Goal: Information Seeking & Learning: Learn about a topic

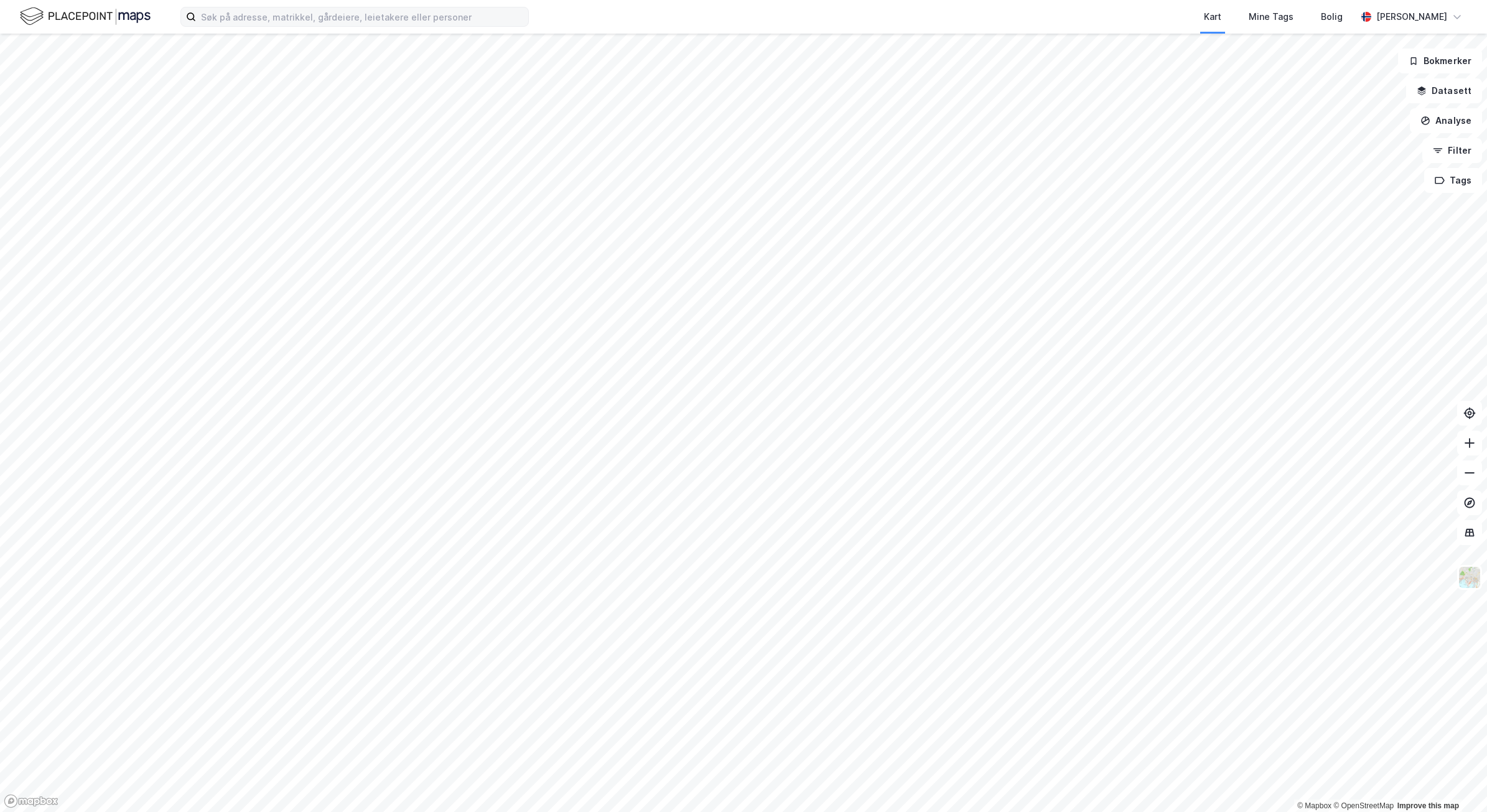
click at [419, 27] on label at bounding box center [355, 17] width 348 height 20
click at [419, 27] on input at bounding box center [362, 16] width 332 height 19
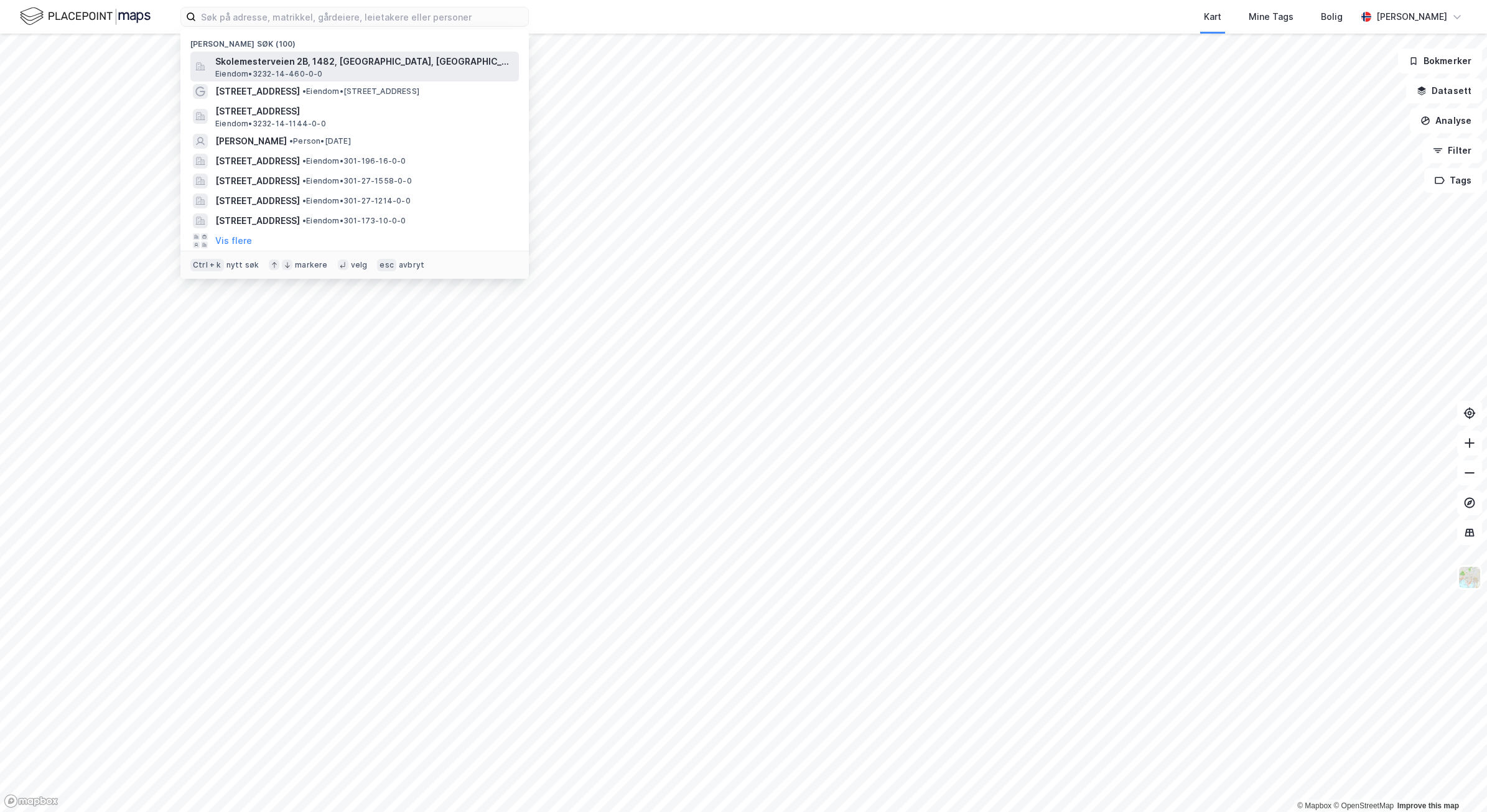
click at [306, 69] on span "Eiendom • 3232-14-460-0-0" at bounding box center [270, 73] width 108 height 10
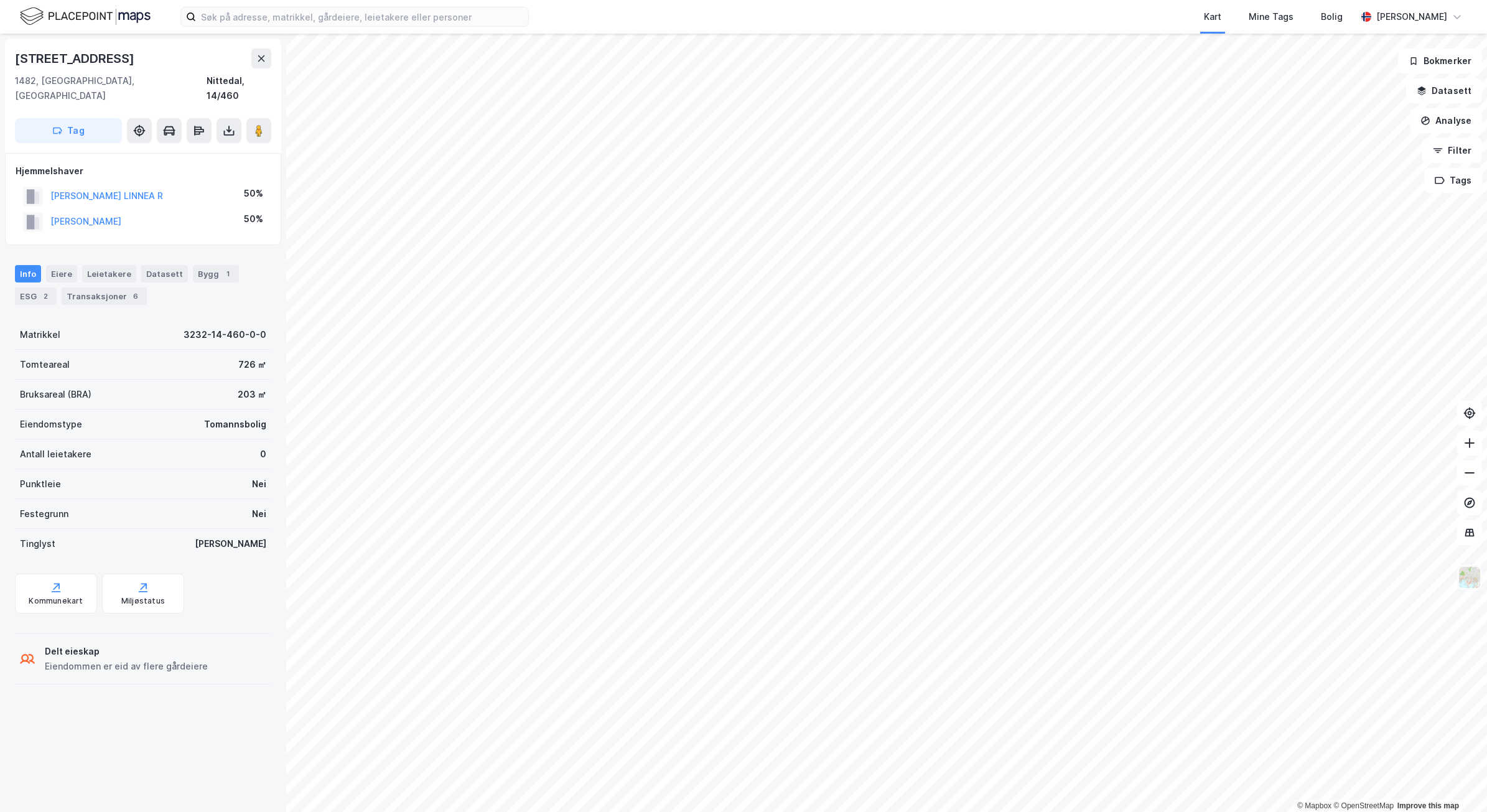
click at [1472, 580] on img at bounding box center [1469, 577] width 24 height 24
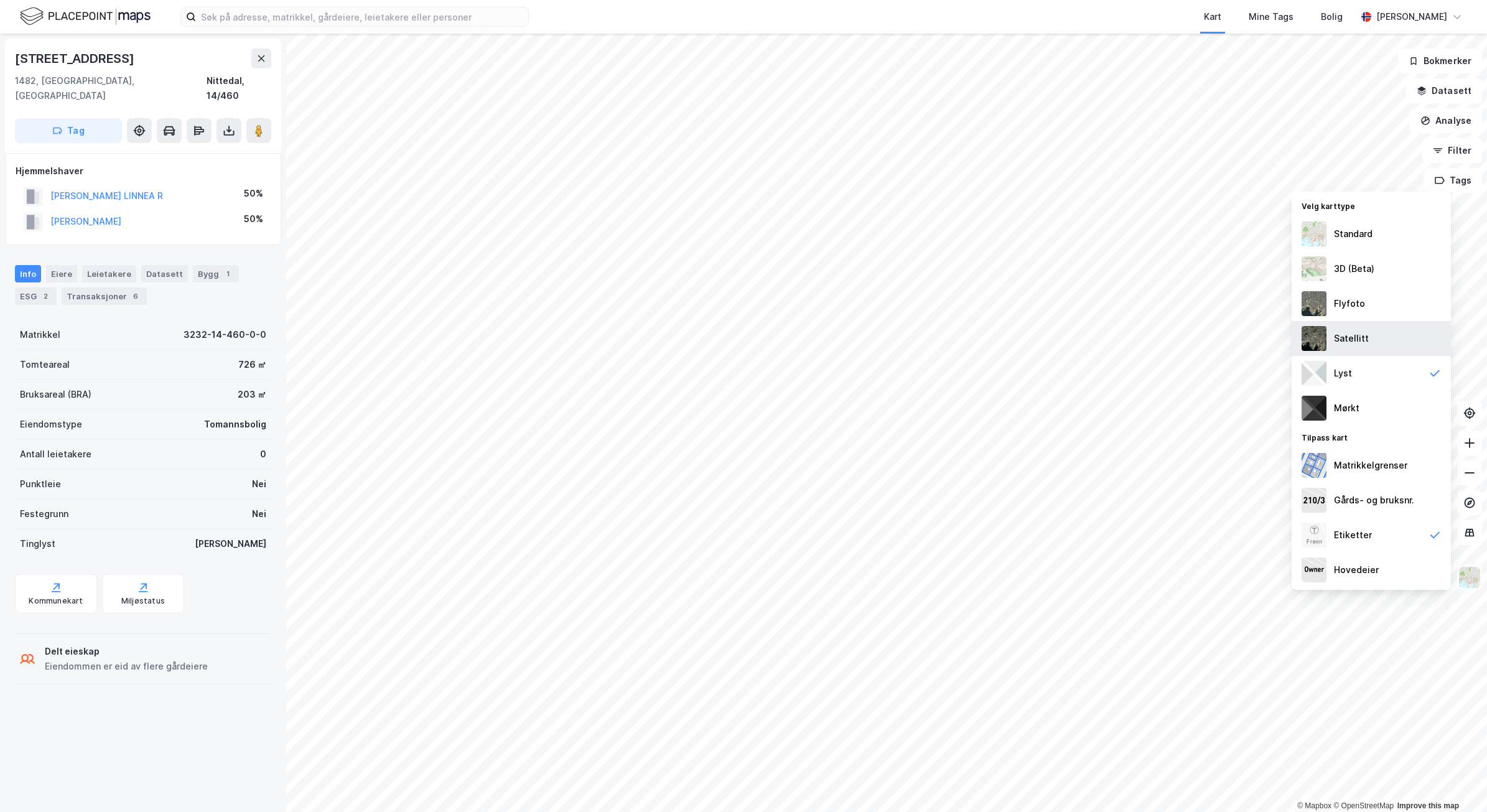
click at [1349, 339] on div "Satellitt" at bounding box center [1351, 338] width 34 height 15
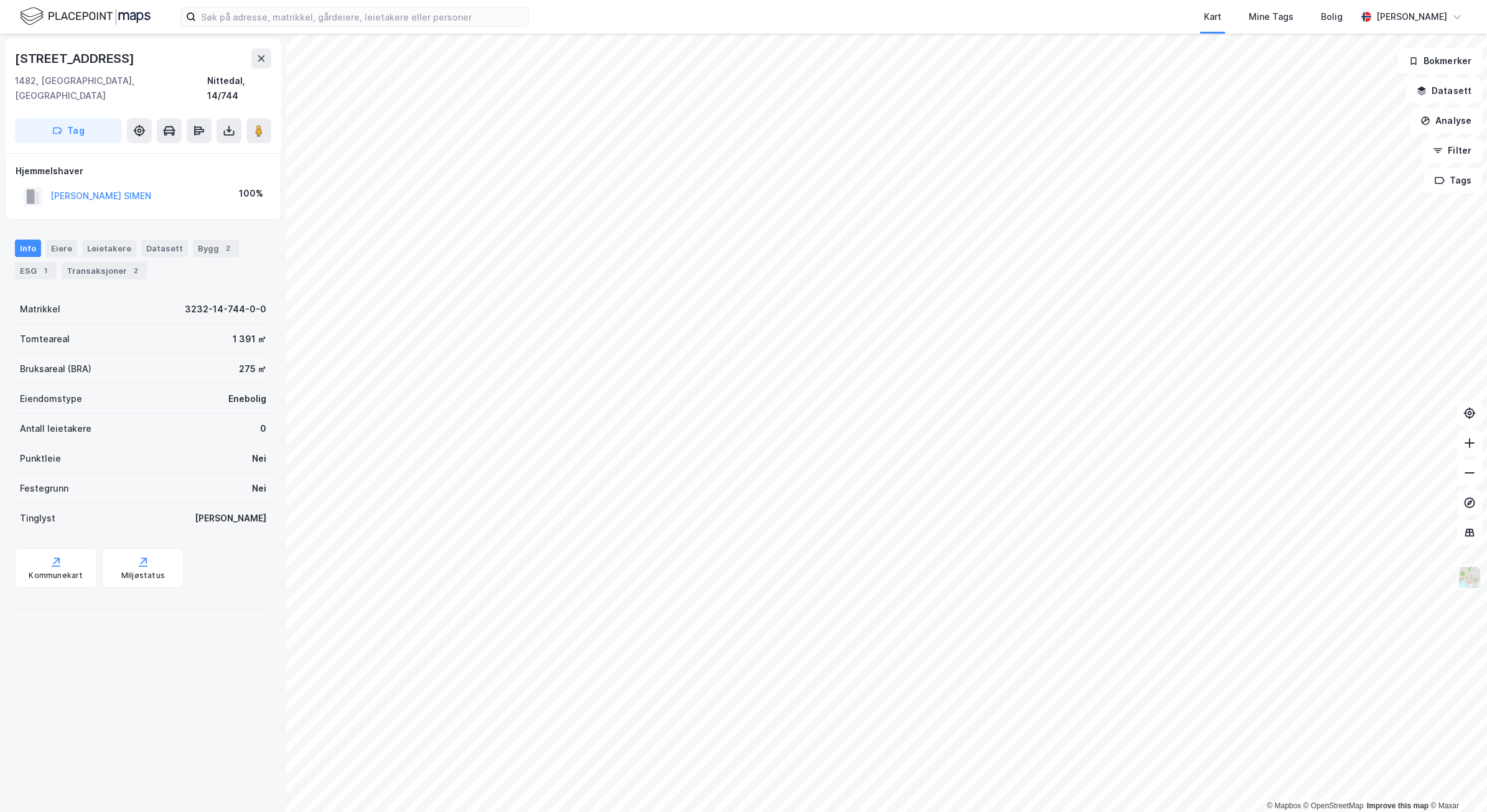
click at [1472, 577] on img at bounding box center [1469, 577] width 24 height 24
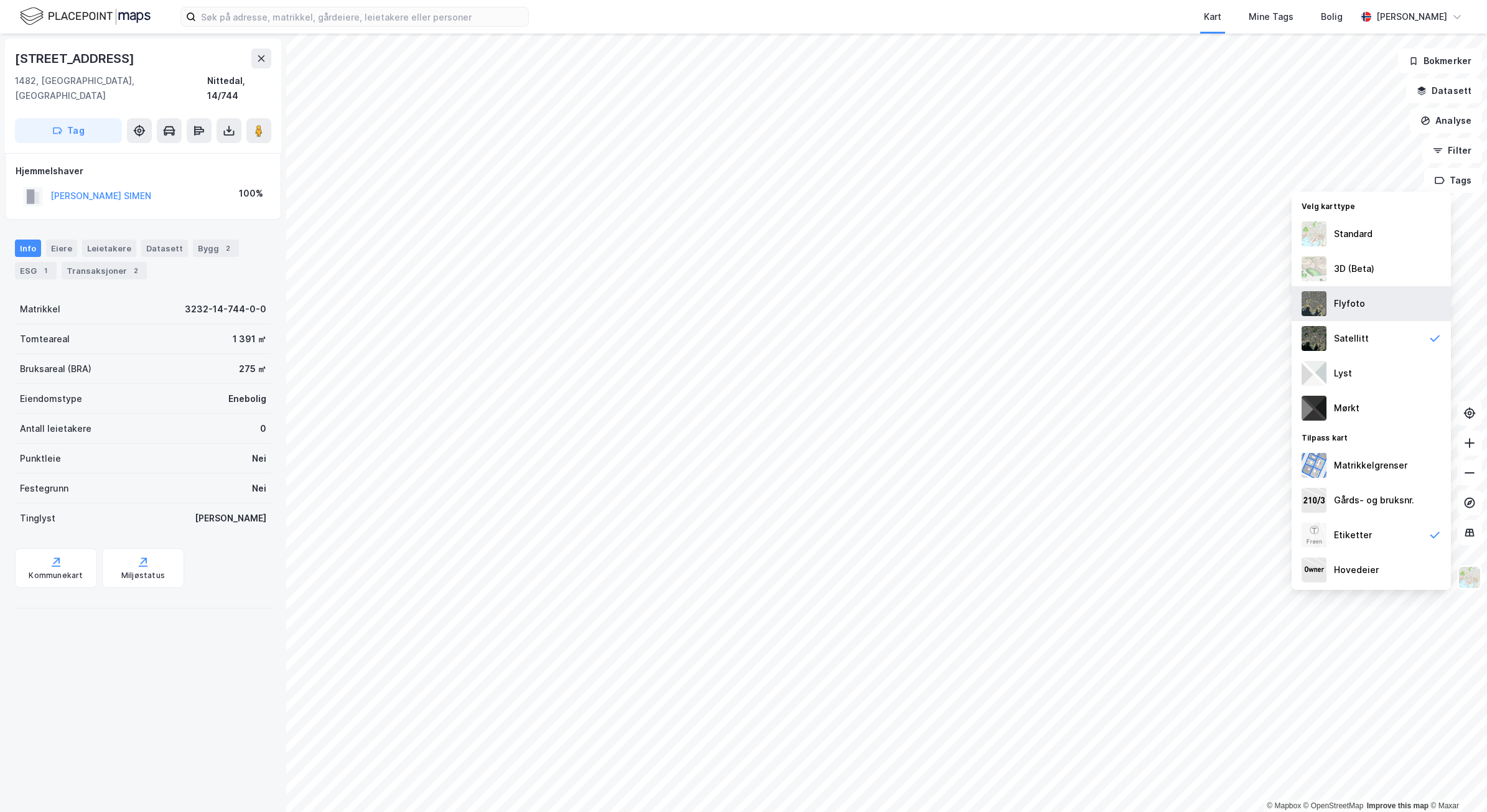
click at [1342, 297] on div "Flyfoto" at bounding box center [1349, 303] width 31 height 15
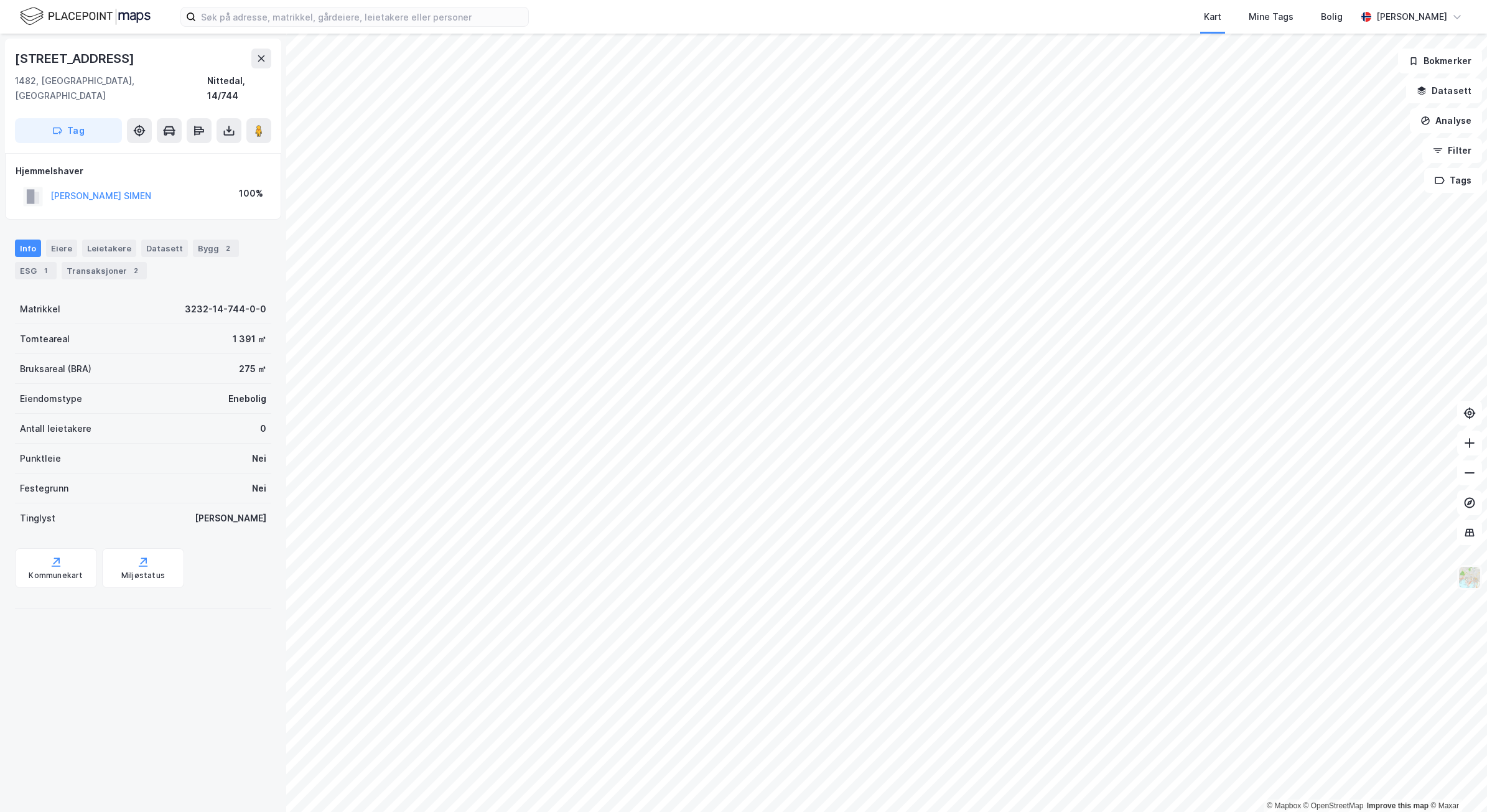
click at [1470, 574] on img at bounding box center [1469, 577] width 24 height 24
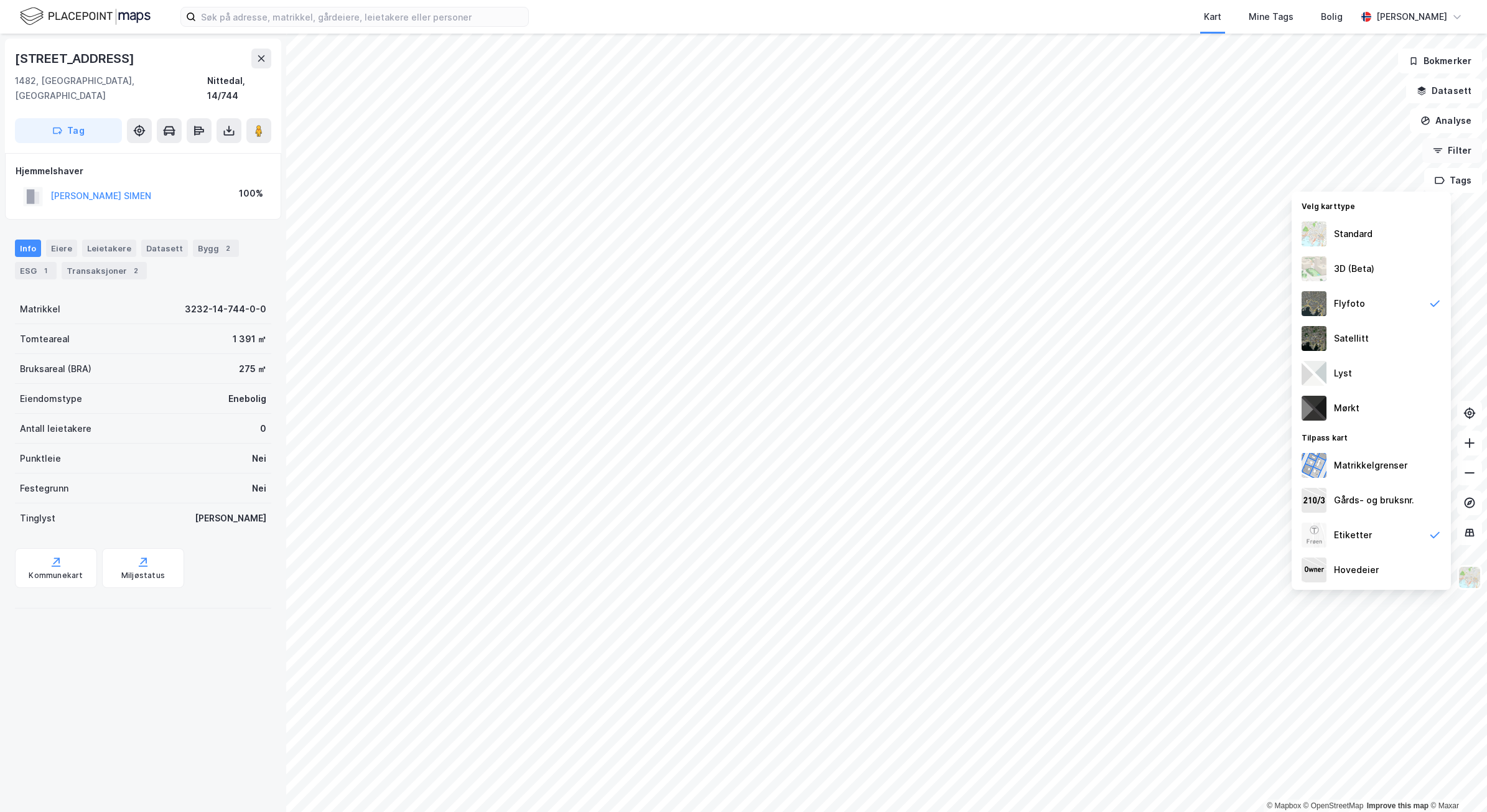
click at [1447, 151] on button "Filter" at bounding box center [1453, 150] width 60 height 25
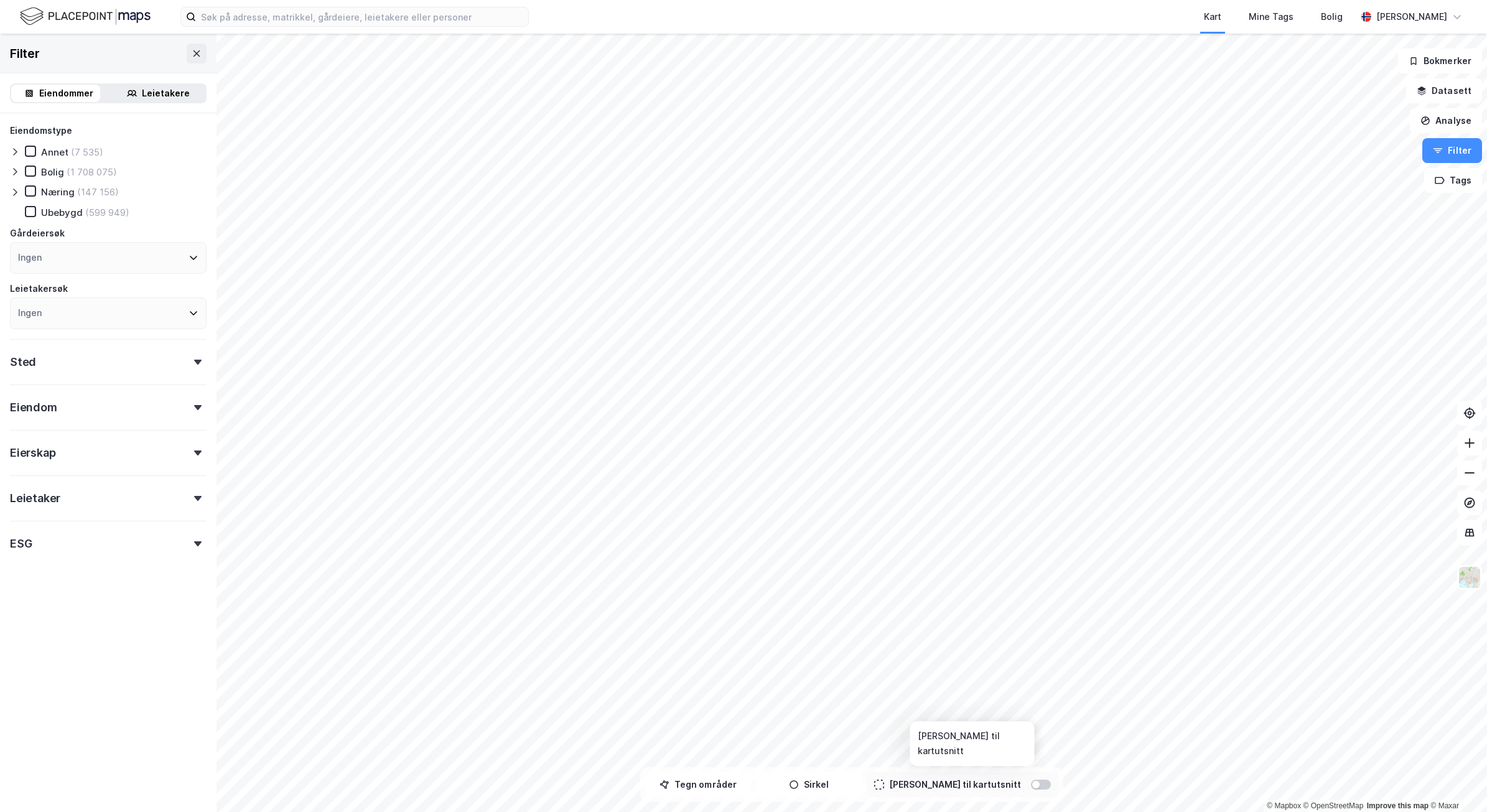
click at [1031, 787] on div at bounding box center [1041, 784] width 20 height 10
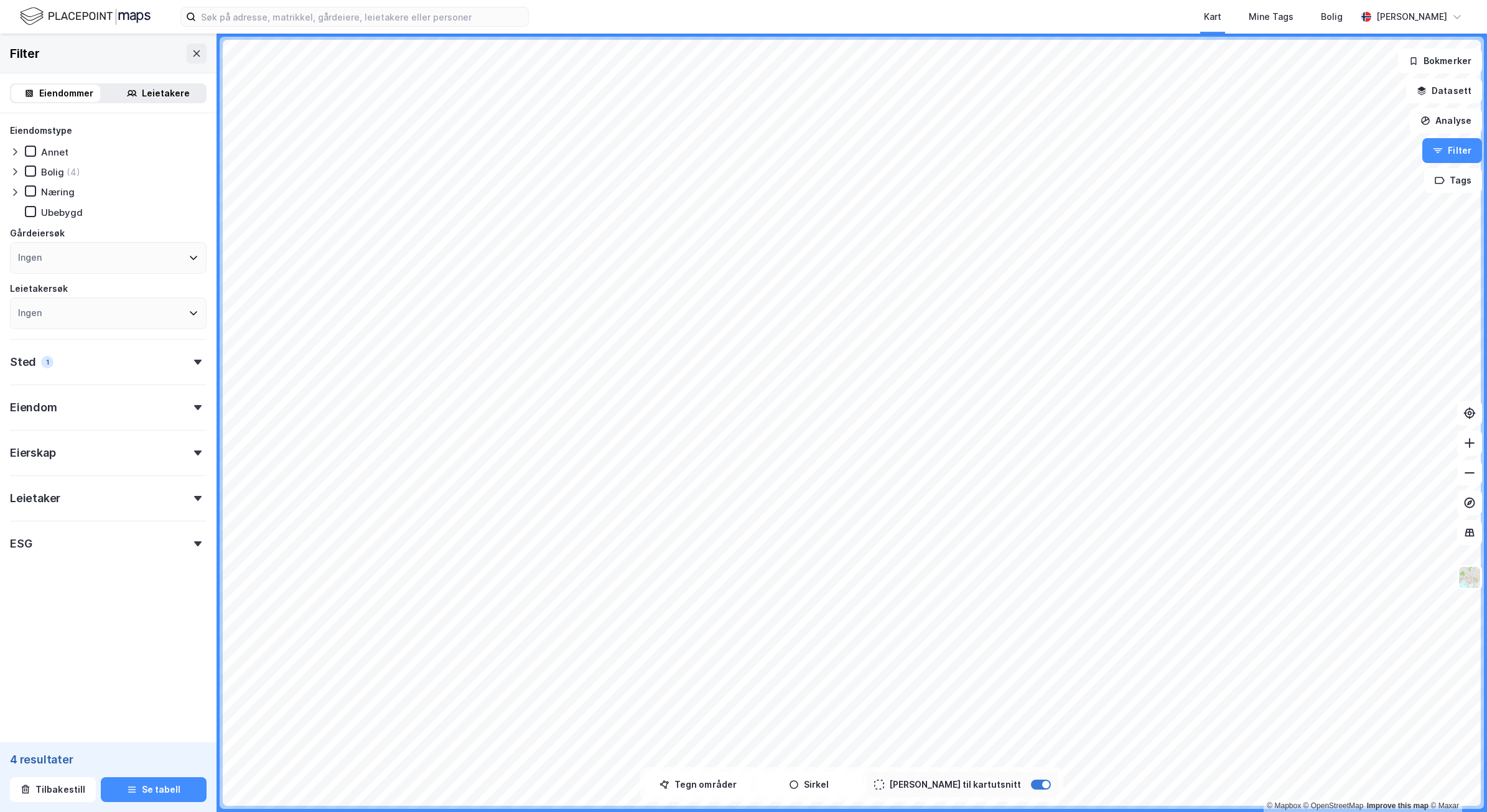
click at [1031, 789] on div at bounding box center [1041, 784] width 20 height 10
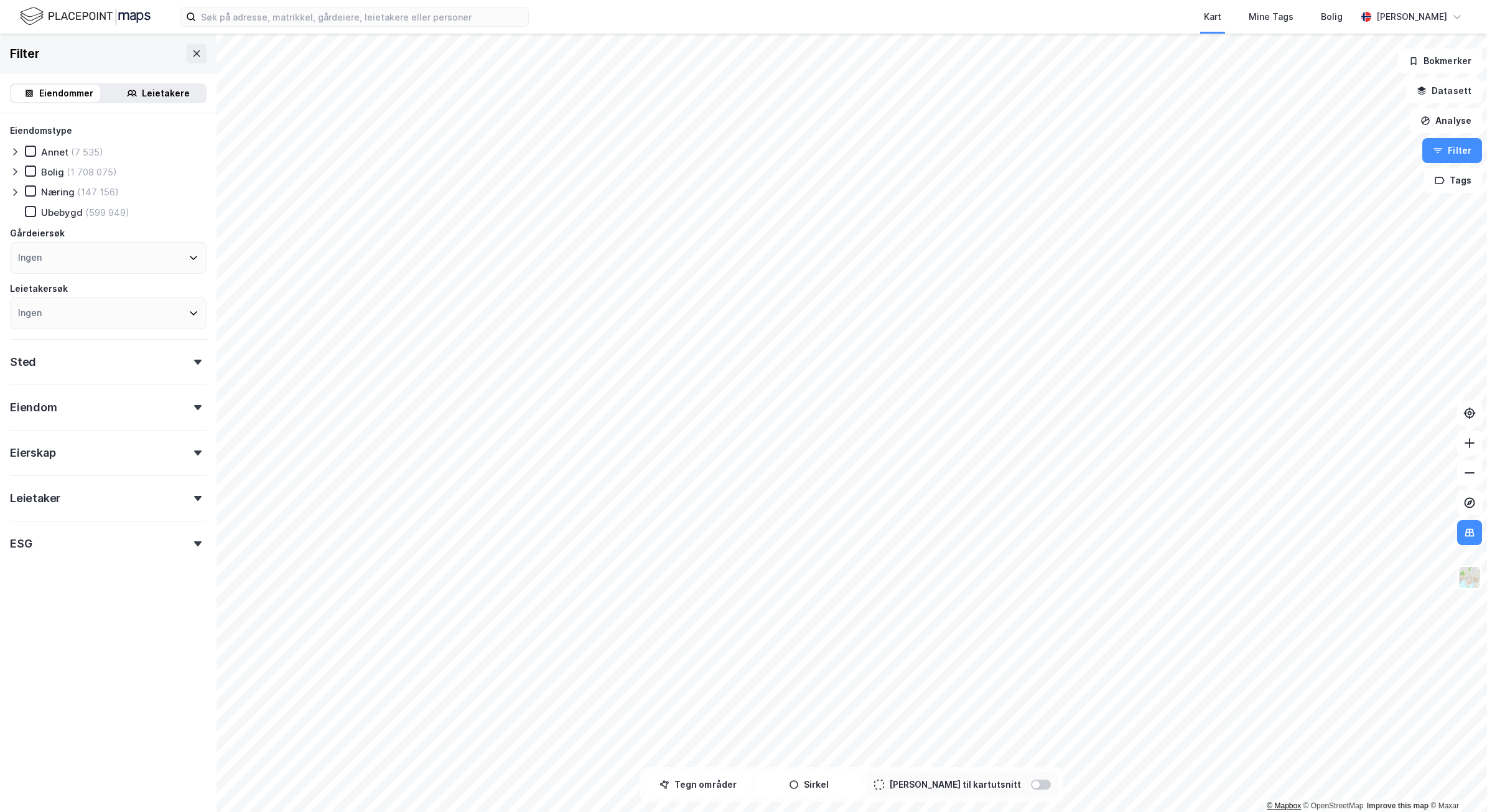
click at [1292, 807] on link "© Mapbox" at bounding box center [1284, 806] width 34 height 9
